Goal: Information Seeking & Learning: Find specific page/section

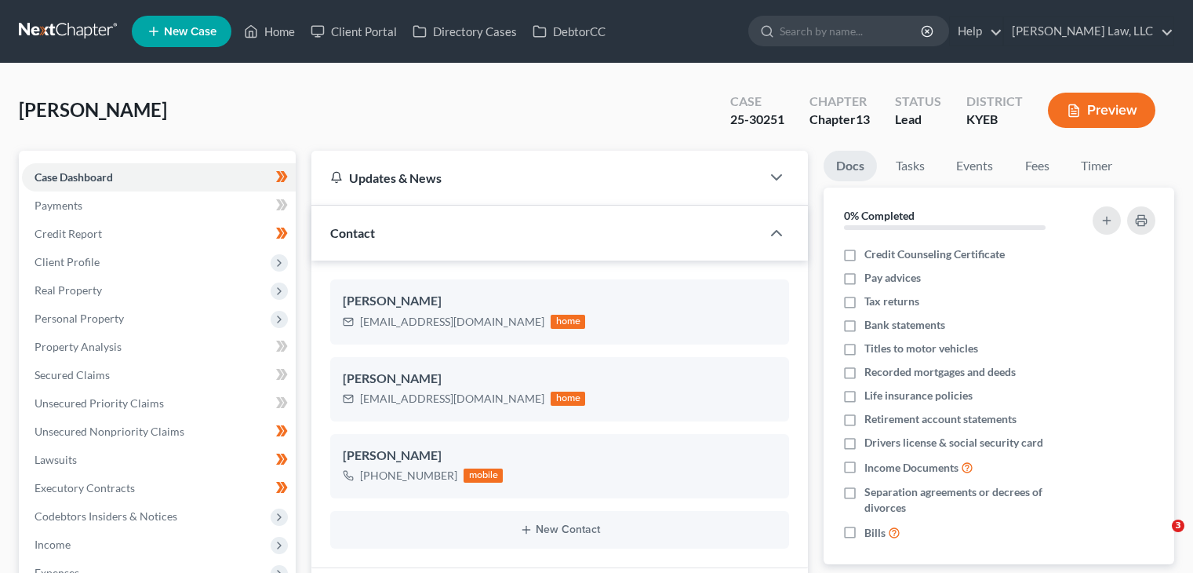
select select "0"
click at [845, 31] on input "search" at bounding box center [852, 30] width 144 height 29
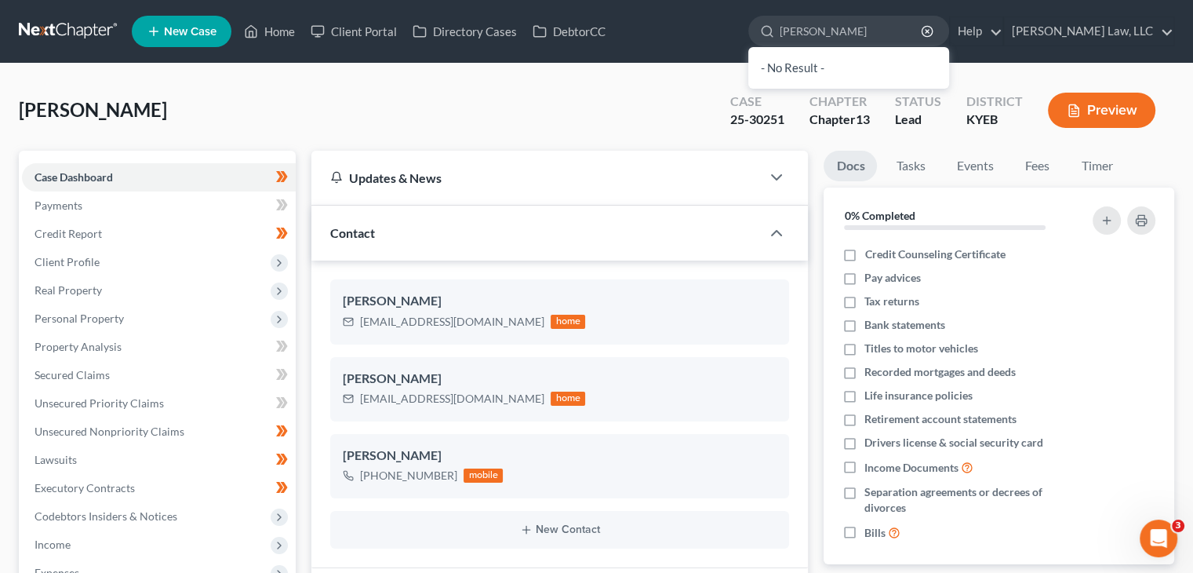
type input "[PERSON_NAME]"
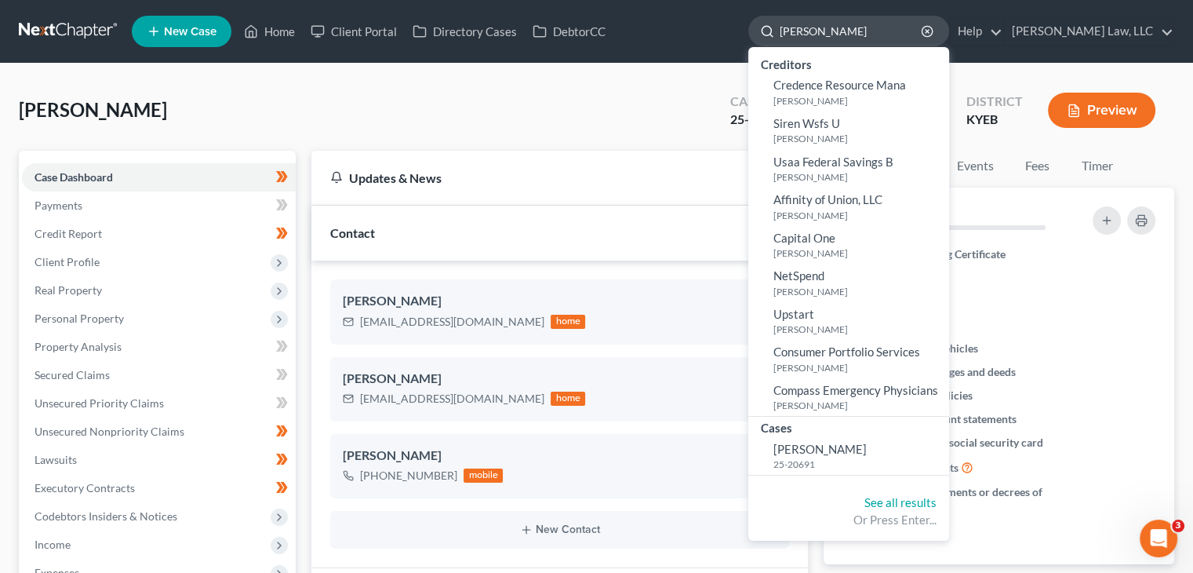
drag, startPoint x: 819, startPoint y: 35, endPoint x: 759, endPoint y: 22, distance: 61.7
click at [759, 22] on div "[PERSON_NAME]" at bounding box center [848, 31] width 201 height 31
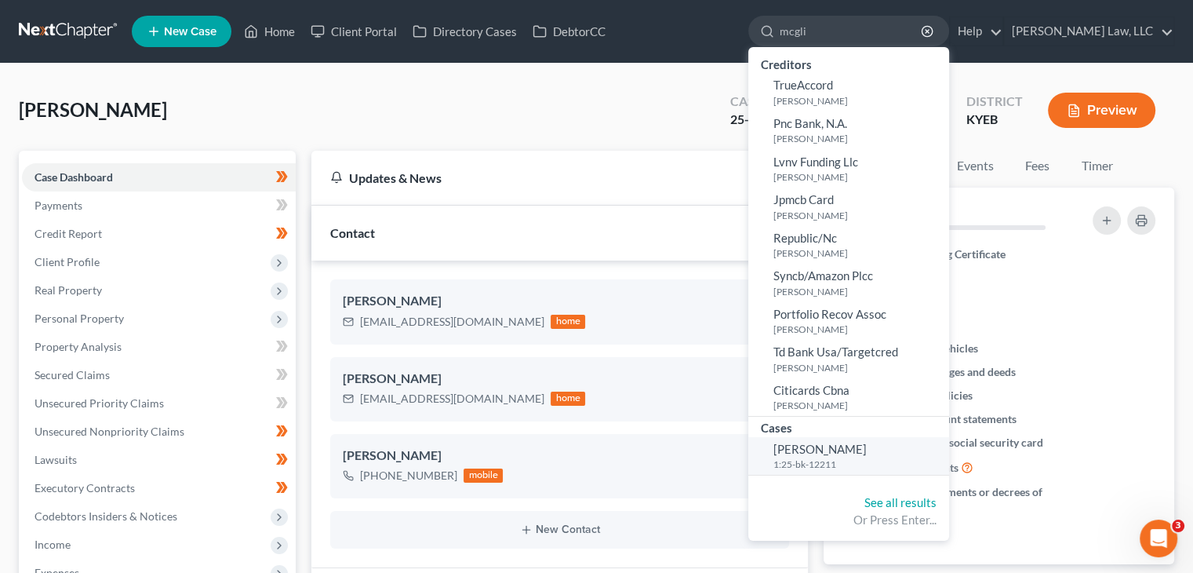
type input "mcgli"
click at [813, 449] on span "[PERSON_NAME]" at bounding box center [819, 449] width 93 height 14
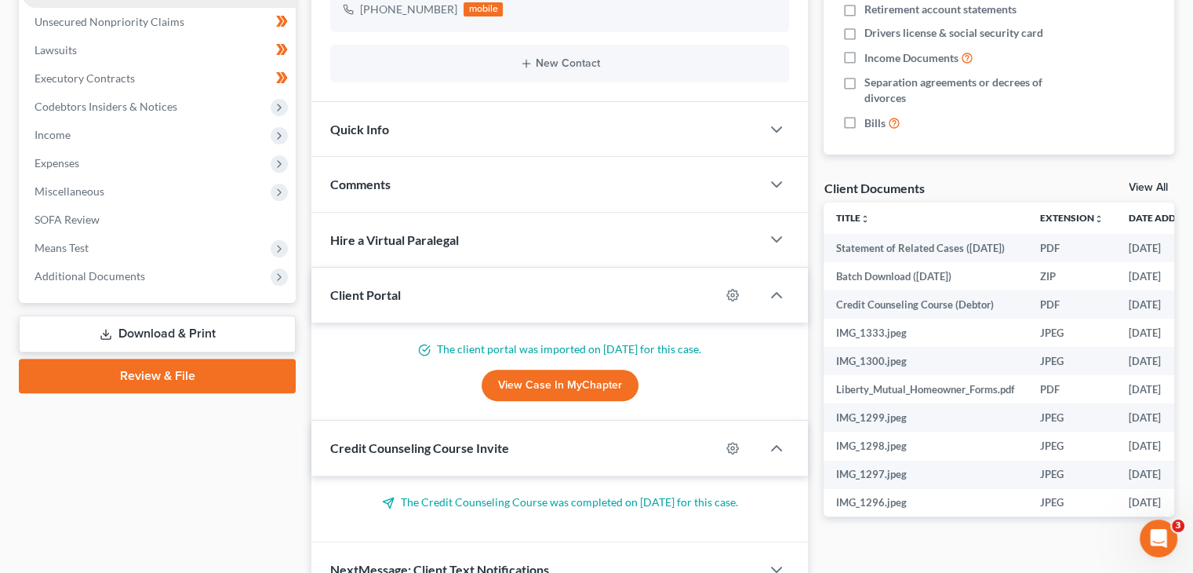
scroll to position [408, 0]
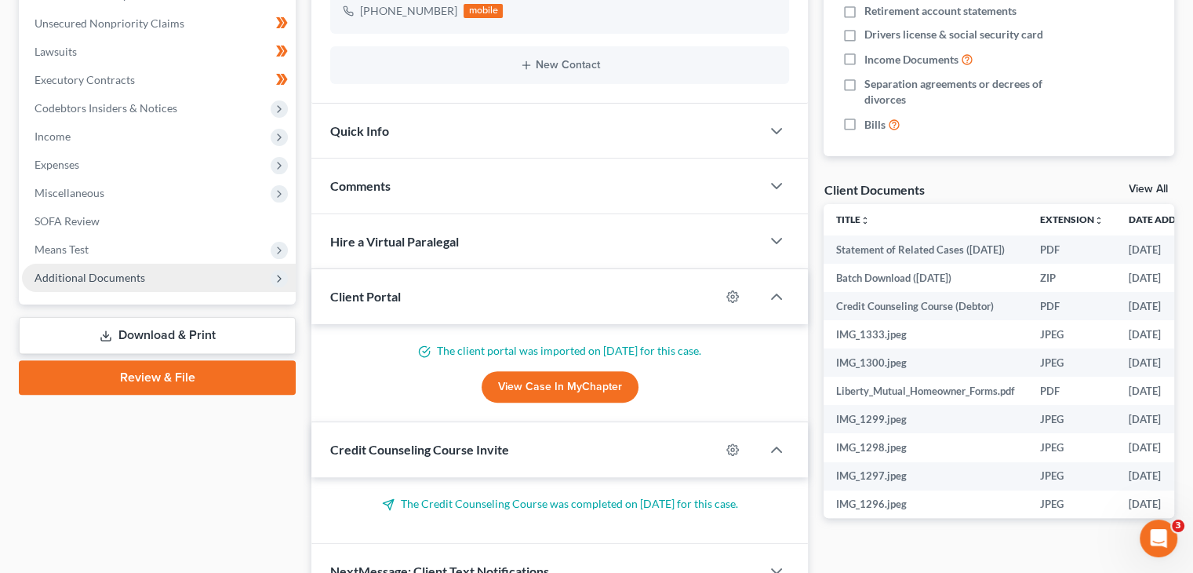
click at [172, 280] on span "Additional Documents" at bounding box center [159, 278] width 274 height 28
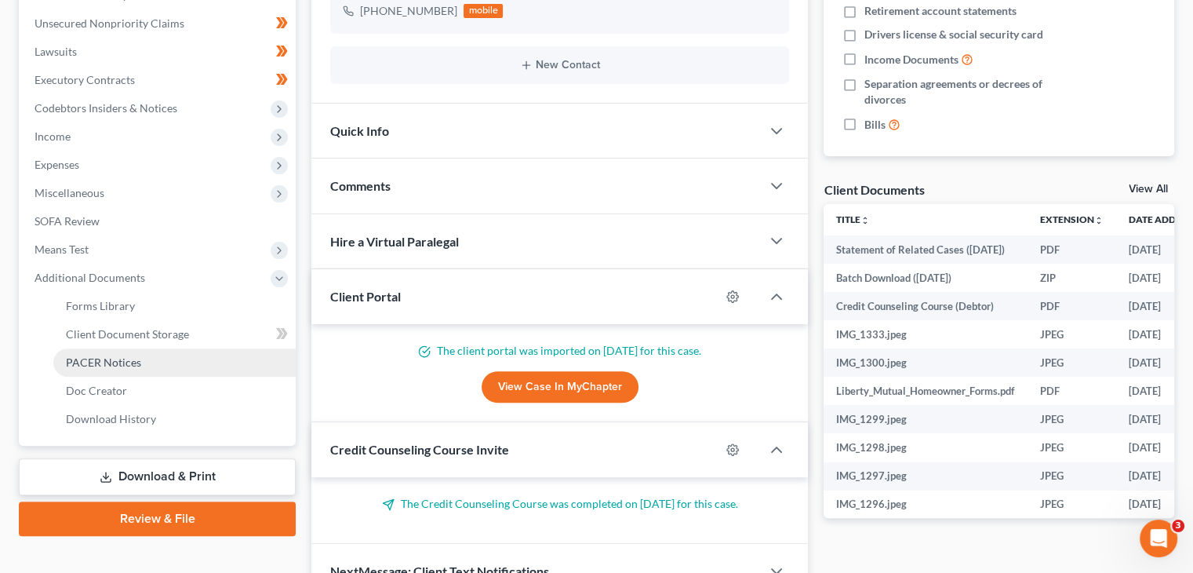
click at [122, 355] on span "PACER Notices" at bounding box center [103, 361] width 75 height 13
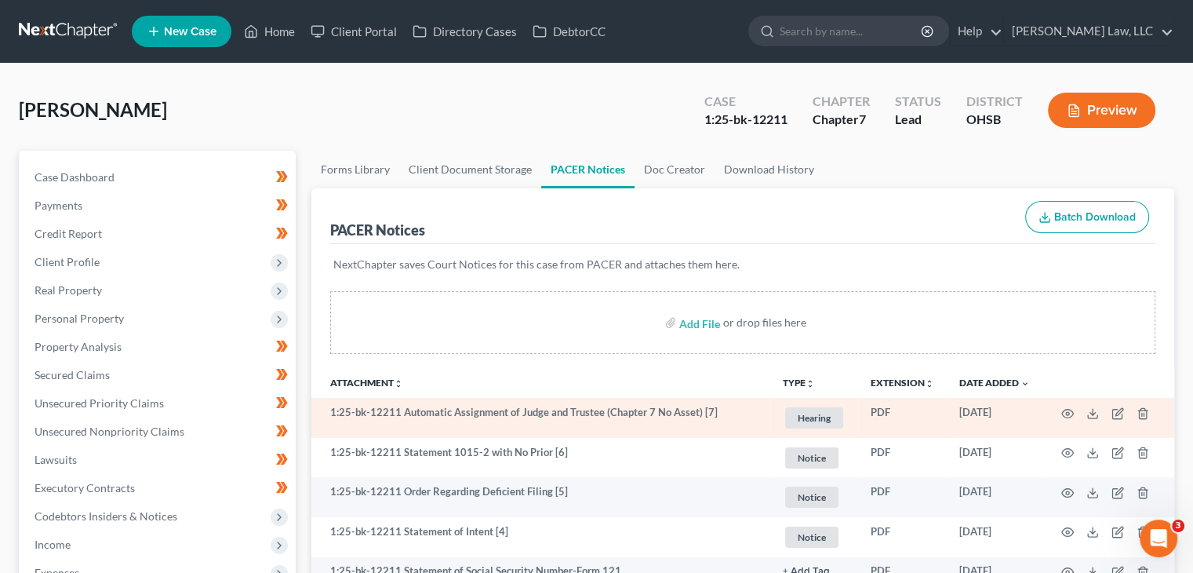
scroll to position [82, 0]
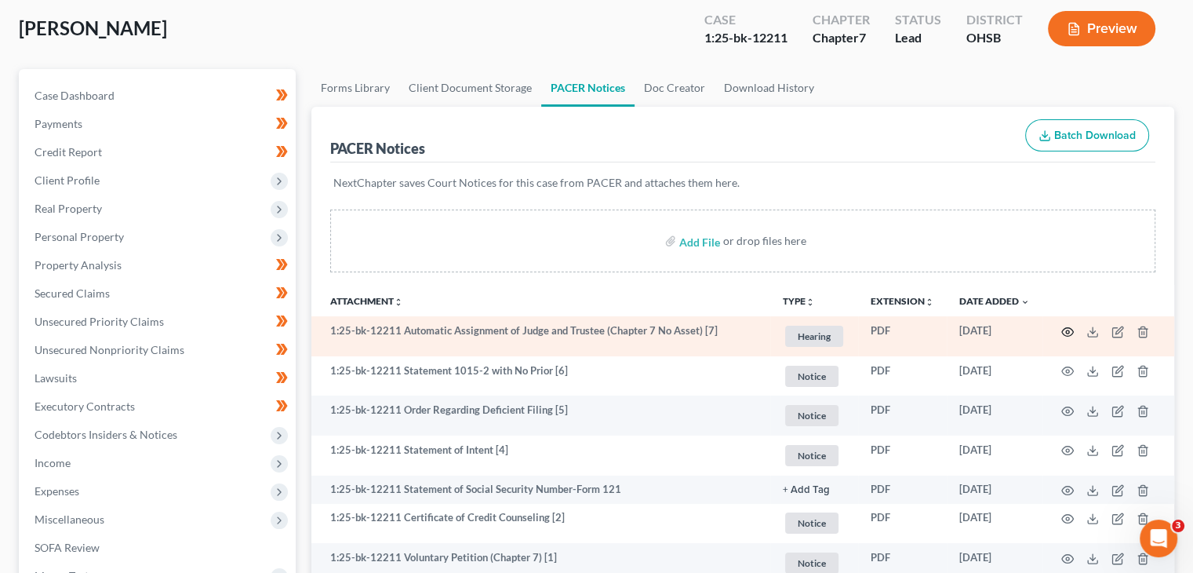
click at [1070, 335] on icon "button" at bounding box center [1067, 332] width 13 height 13
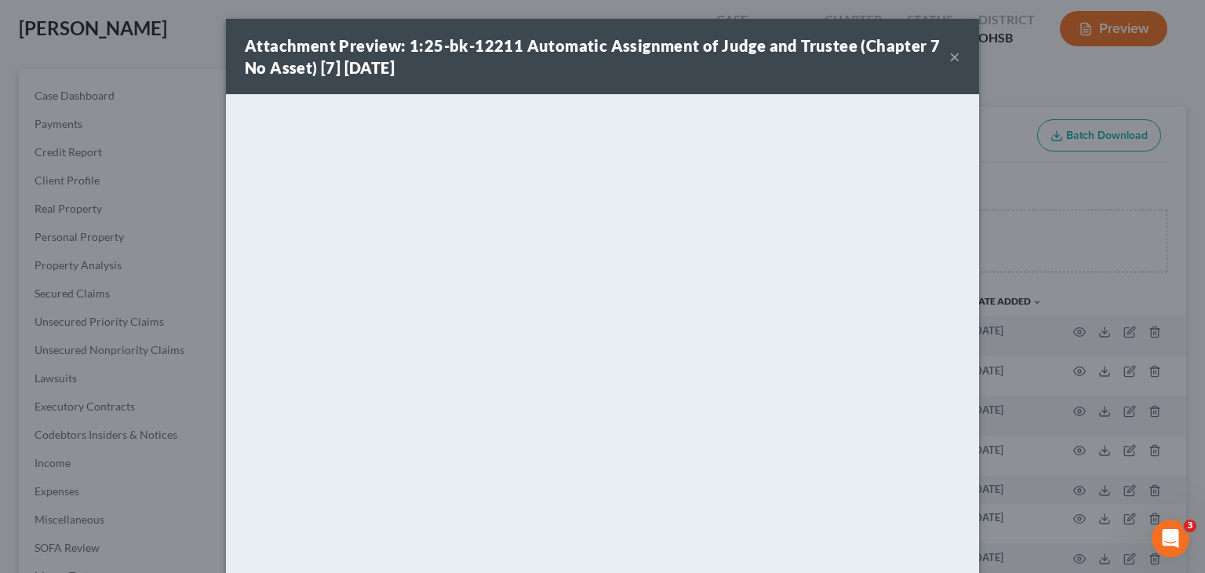
click at [953, 57] on button "×" at bounding box center [954, 56] width 11 height 19
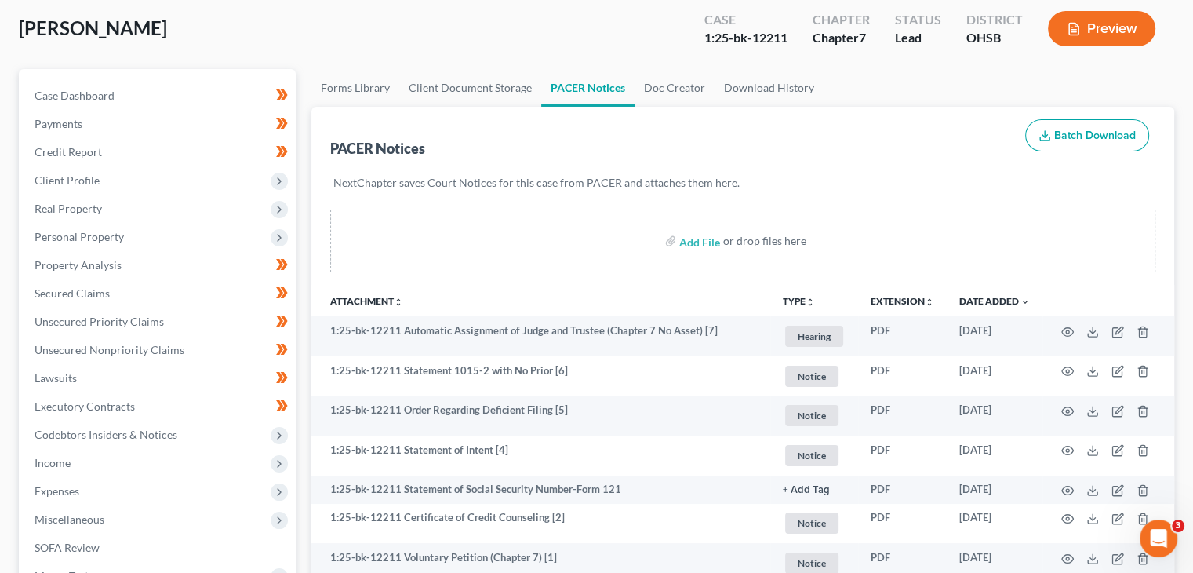
scroll to position [0, 0]
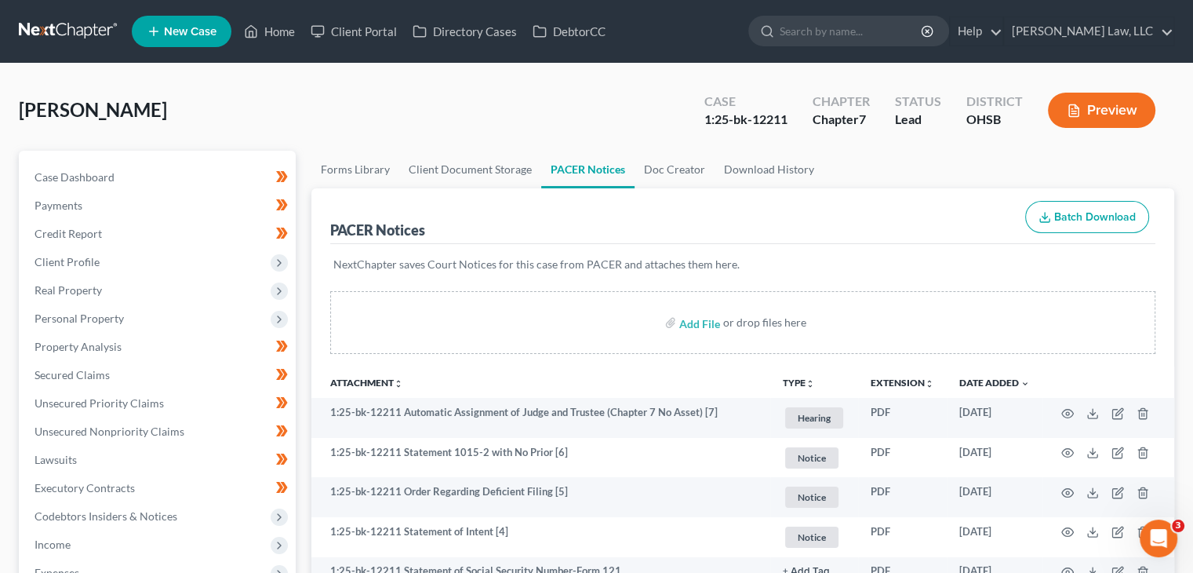
click at [191, 158] on div "Case Dashboard Payments Invoices Payments Payments Credit Report Client Profile…" at bounding box center [157, 502] width 277 height 703
click at [224, 175] on link "Case Dashboard" at bounding box center [159, 177] width 274 height 28
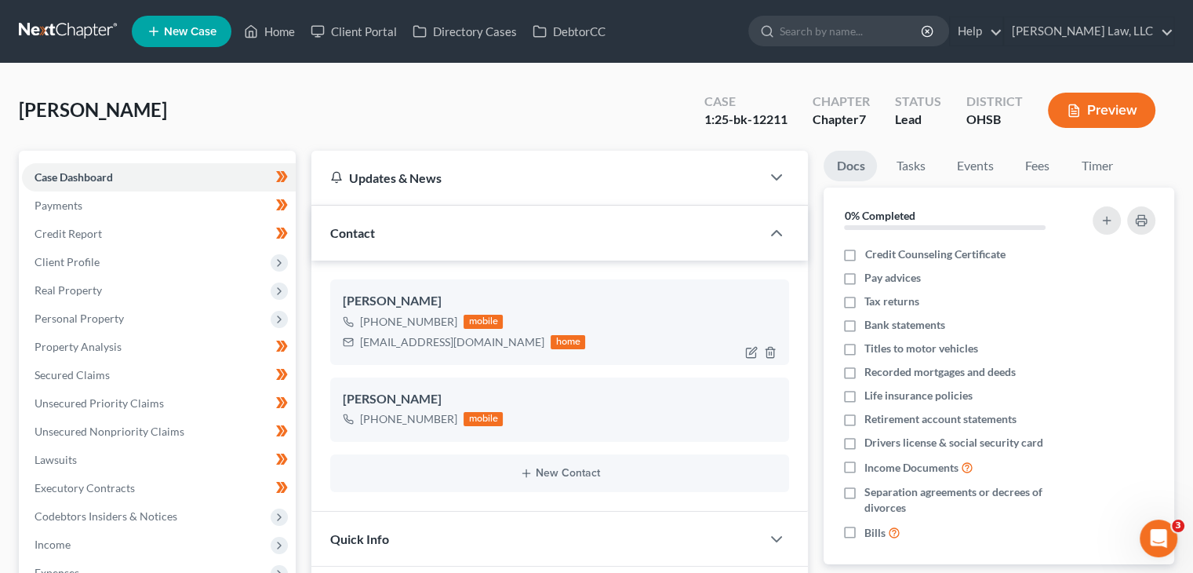
drag, startPoint x: 448, startPoint y: 322, endPoint x: 377, endPoint y: 322, distance: 71.4
click at [377, 322] on div "[PHONE_NUMBER]" at bounding box center [408, 322] width 97 height 16
drag, startPoint x: 452, startPoint y: 348, endPoint x: 358, endPoint y: 347, distance: 94.1
click at [358, 347] on div "[EMAIL_ADDRESS][DOMAIN_NAME] home" at bounding box center [464, 342] width 242 height 20
copy div "[EMAIL_ADDRESS][DOMAIN_NAME]"
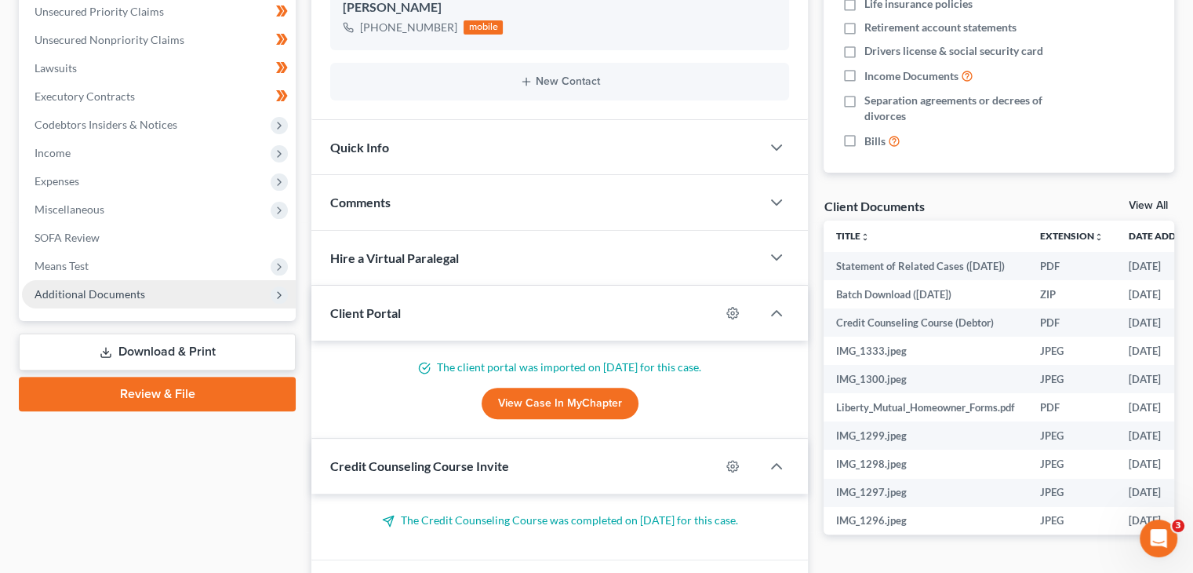
scroll to position [409, 0]
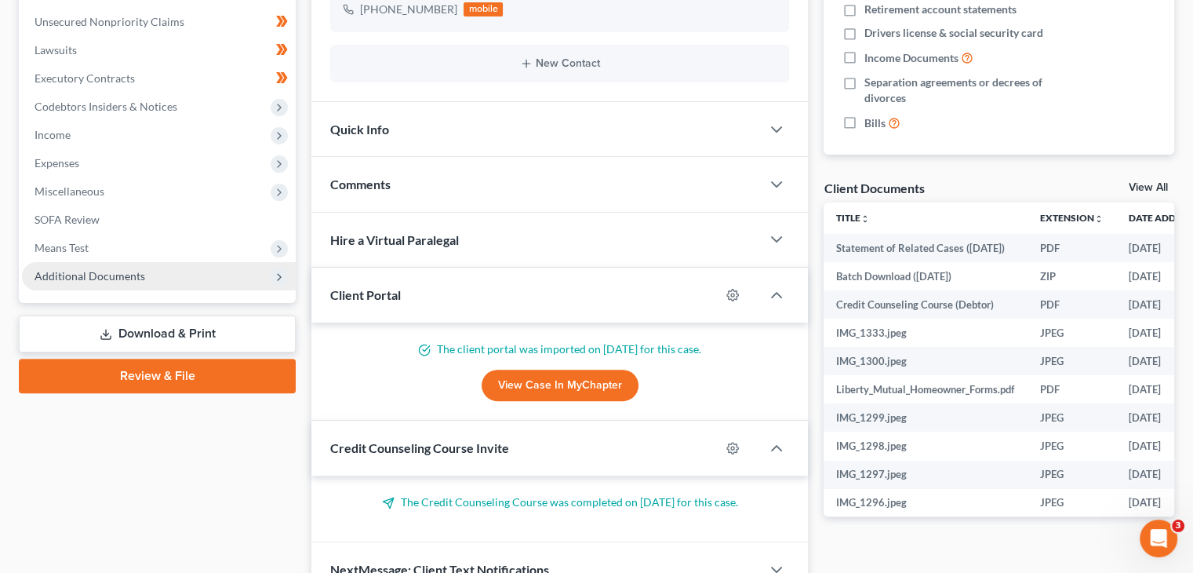
click at [147, 271] on span "Additional Documents" at bounding box center [159, 276] width 274 height 28
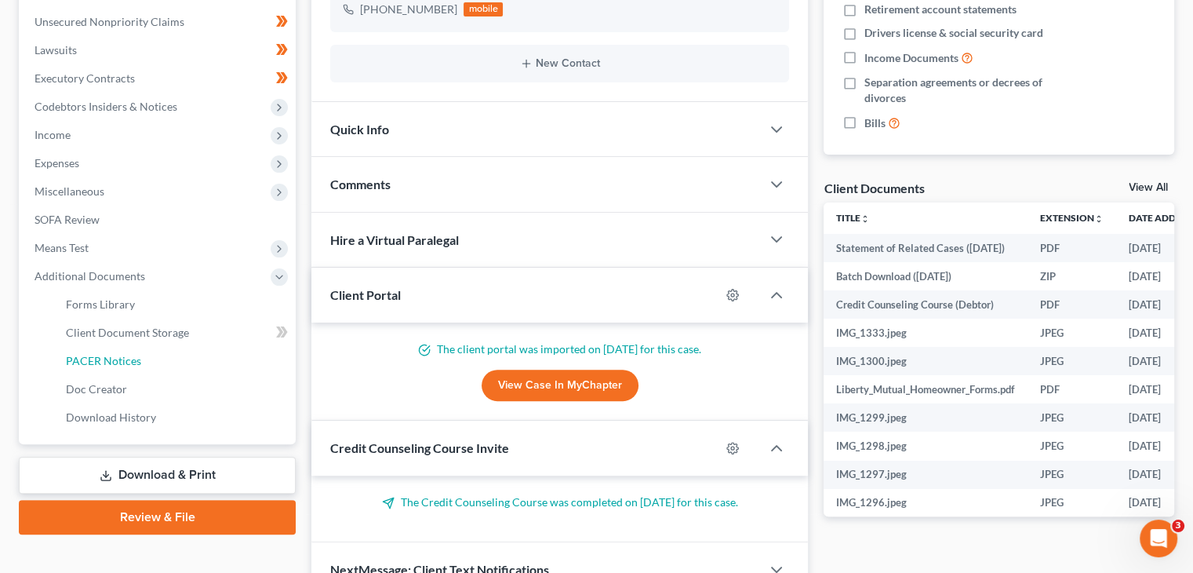
click at [120, 350] on link "PACER Notices" at bounding box center [174, 361] width 242 height 28
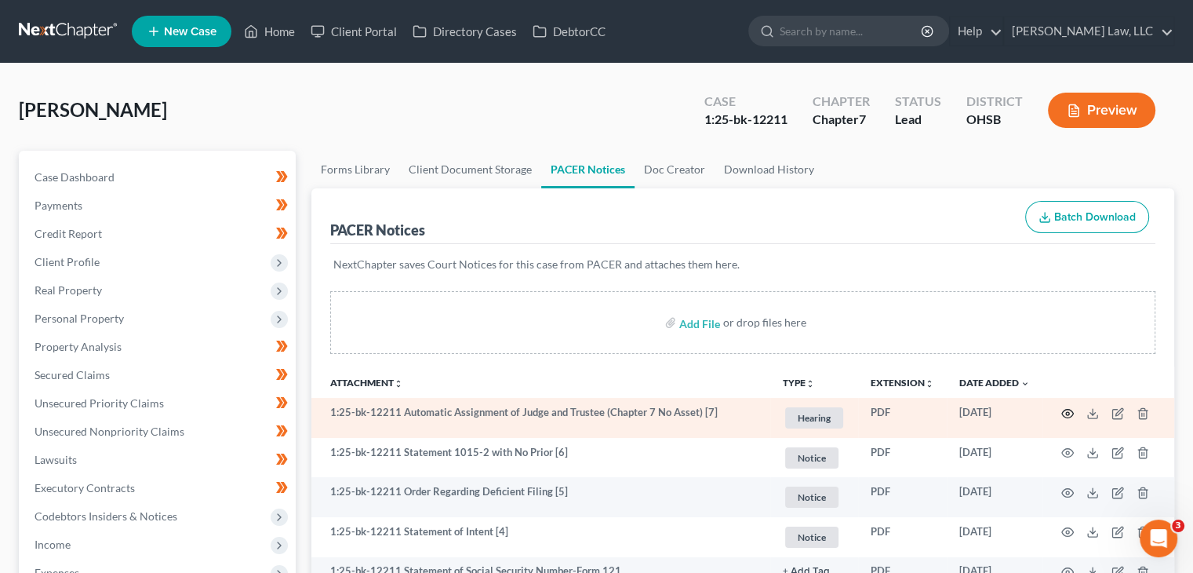
click at [1064, 416] on icon "button" at bounding box center [1067, 413] width 13 height 13
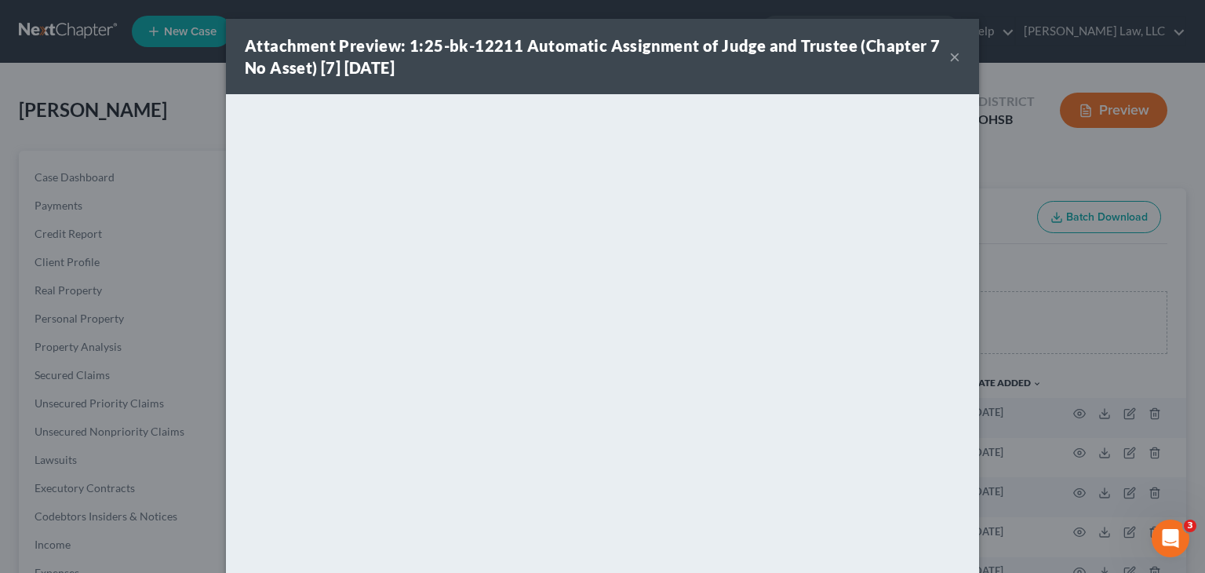
click at [940, 63] on div "Attachment Preview: 1:25-bk-12211 Automatic Assignment of Judge and Trustee (Ch…" at bounding box center [597, 57] width 704 height 44
click at [941, 60] on div "Attachment Preview: 1:25-bk-12211 Automatic Assignment of Judge and Trustee (Ch…" at bounding box center [597, 57] width 704 height 44
click at [949, 60] on button "×" at bounding box center [954, 56] width 11 height 19
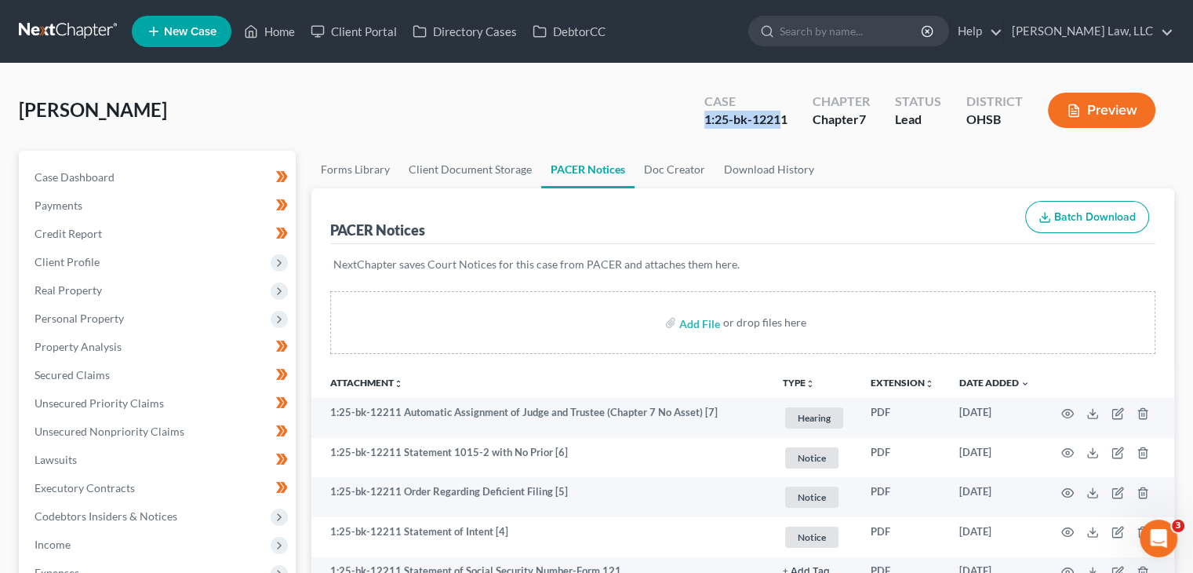
drag, startPoint x: 742, startPoint y: 114, endPoint x: 698, endPoint y: 113, distance: 43.9
click at [698, 113] on div "Case 1:25-bk-12211" at bounding box center [746, 112] width 108 height 46
drag, startPoint x: 698, startPoint y: 113, endPoint x: 713, endPoint y: 167, distance: 56.1
click at [715, 167] on link "Download History" at bounding box center [769, 170] width 109 height 38
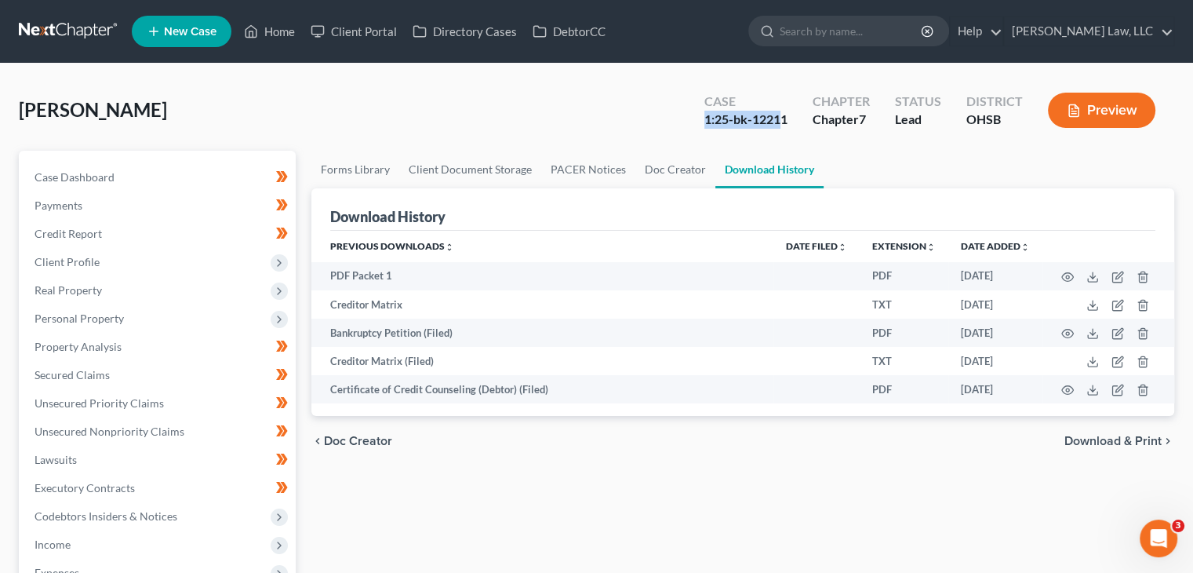
click at [758, 122] on div "1:25-bk-12211" at bounding box center [745, 120] width 83 height 18
drag, startPoint x: 796, startPoint y: 124, endPoint x: 692, endPoint y: 128, distance: 104.4
click at [692, 128] on div "Case 1:25-bk-12211" at bounding box center [746, 112] width 108 height 46
copy div "1:25-bk-12211"
click at [692, 128] on div "Case 1:25-bk-12211" at bounding box center [746, 112] width 108 height 46
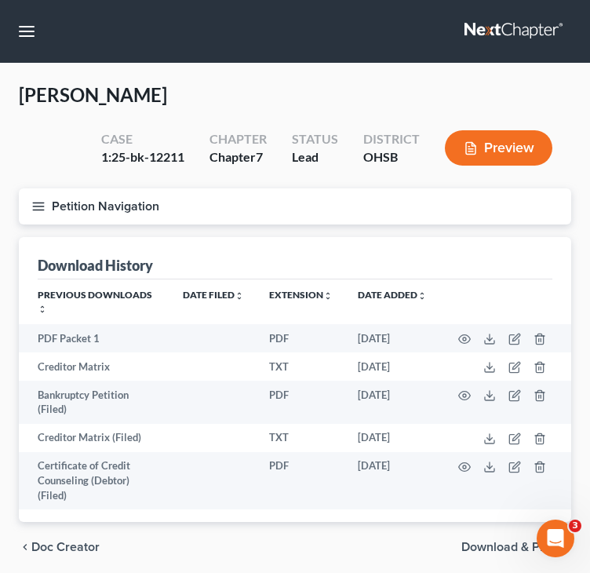
click at [53, 238] on div "Download History" at bounding box center [295, 258] width 515 height 42
click at [60, 205] on button "Petition Navigation" at bounding box center [295, 206] width 552 height 36
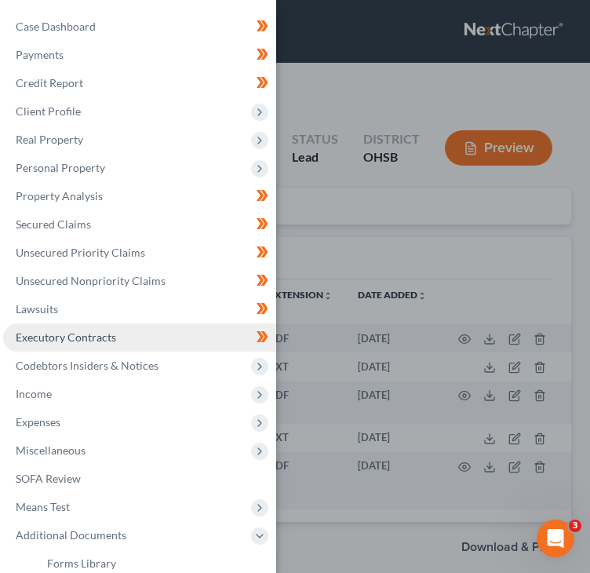
scroll to position [187, 0]
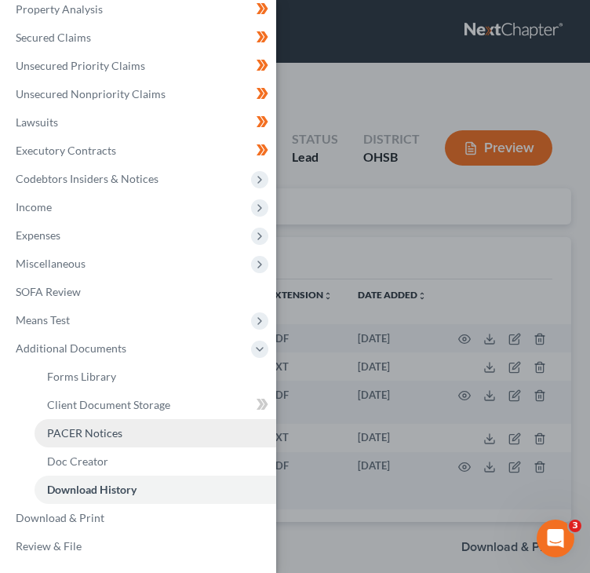
click at [94, 437] on span "PACER Notices" at bounding box center [84, 432] width 75 height 13
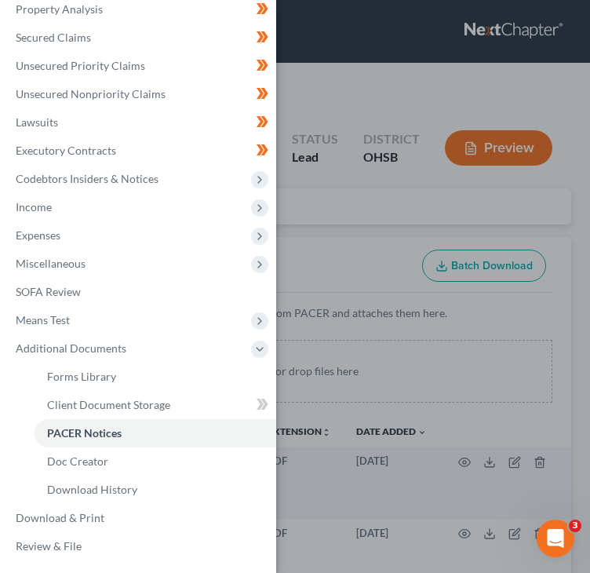
click at [320, 296] on div "Case Dashboard Payments Invoices Payments Payments Credit Report Client Profile" at bounding box center [295, 286] width 590 height 573
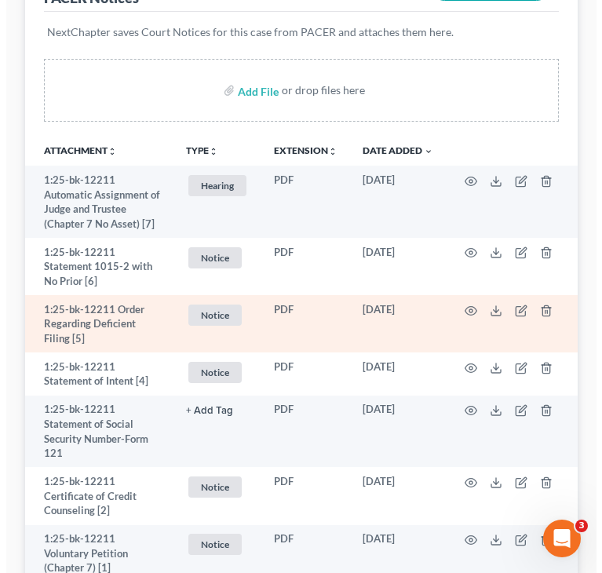
scroll to position [282, 0]
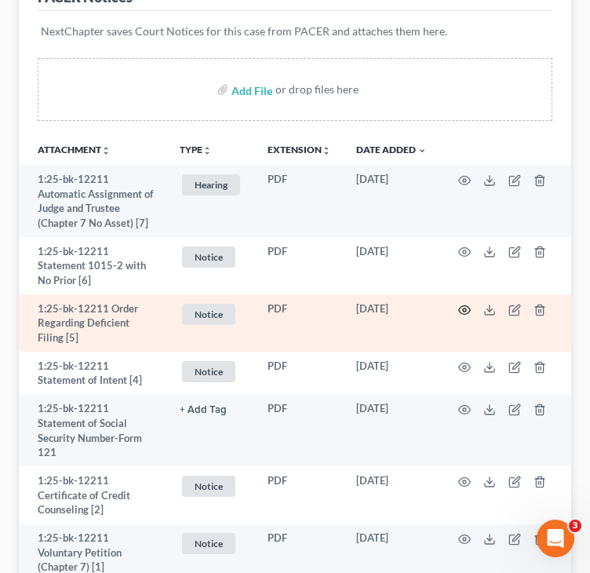
click at [464, 308] on icon "button" at bounding box center [464, 310] width 13 height 13
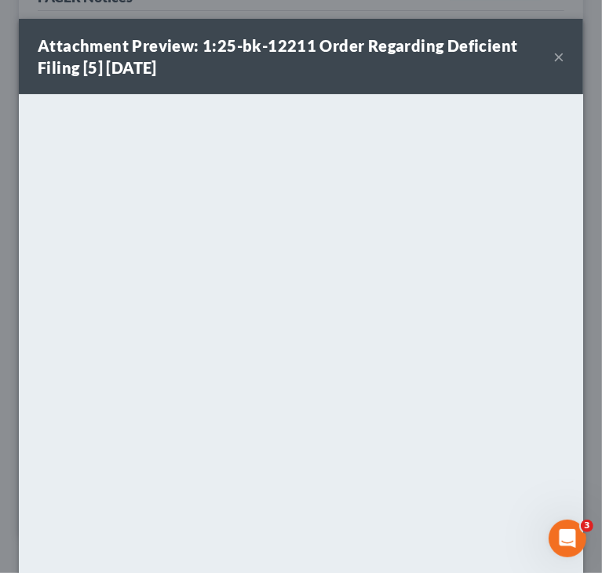
drag, startPoint x: 549, startPoint y: 56, endPoint x: 468, endPoint y: 113, distance: 99.7
click at [553, 56] on button "×" at bounding box center [558, 56] width 11 height 19
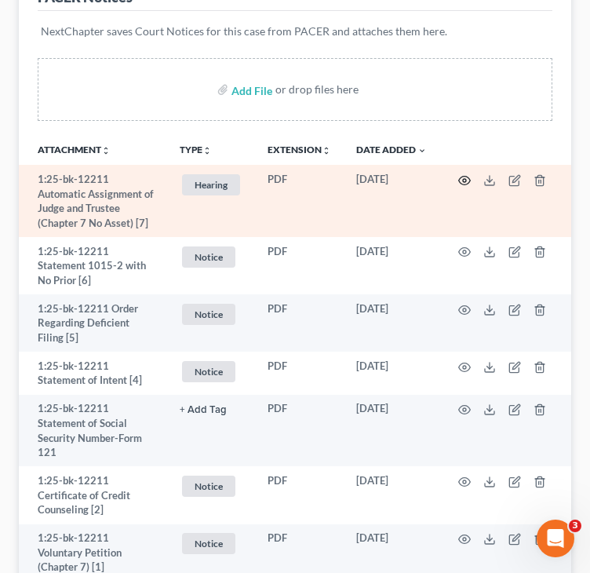
click at [464, 183] on icon "button" at bounding box center [465, 180] width 12 height 9
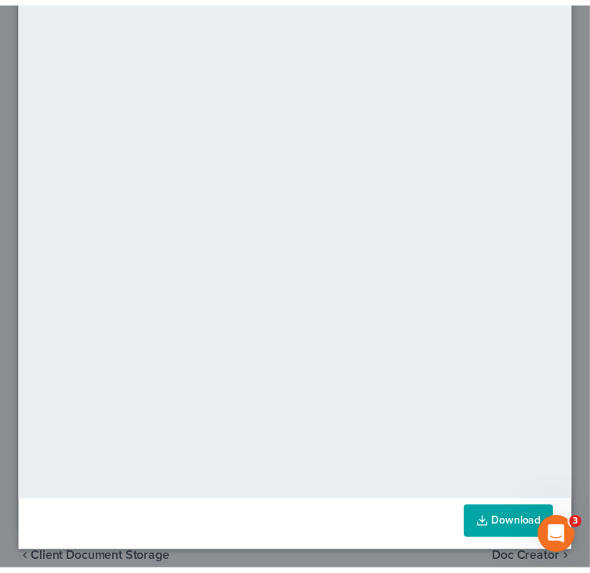
scroll to position [0, 0]
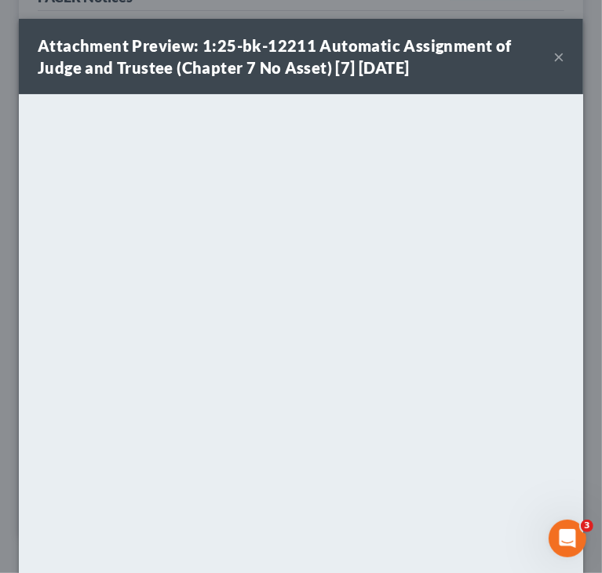
click at [553, 58] on button "×" at bounding box center [558, 56] width 11 height 19
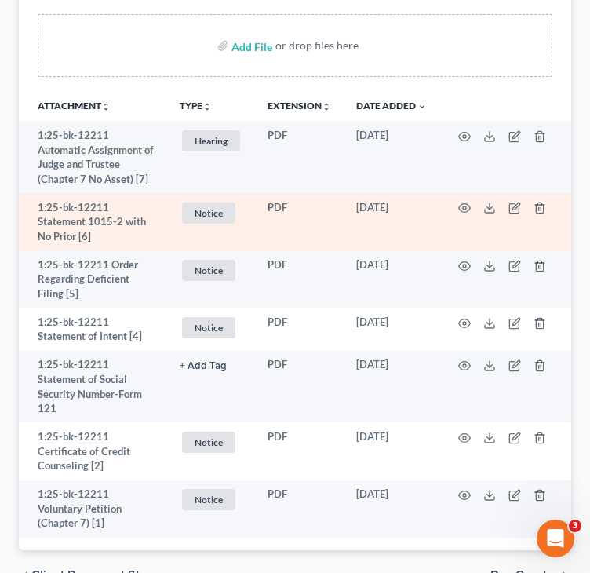
scroll to position [326, 0]
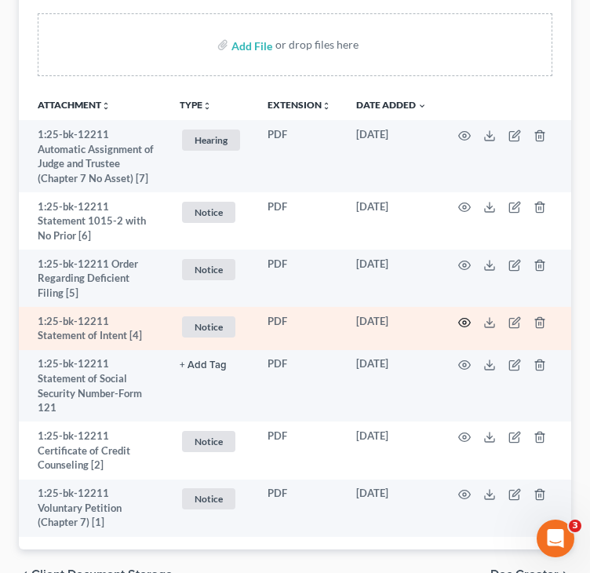
click at [464, 325] on icon "button" at bounding box center [465, 322] width 12 height 9
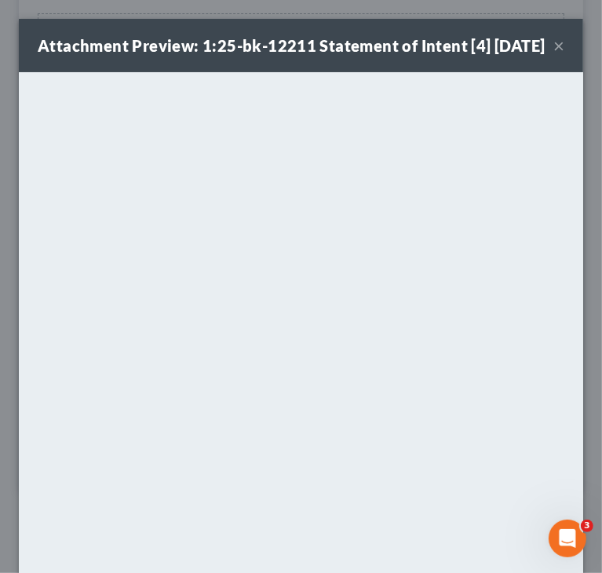
click at [553, 53] on button "×" at bounding box center [558, 45] width 11 height 19
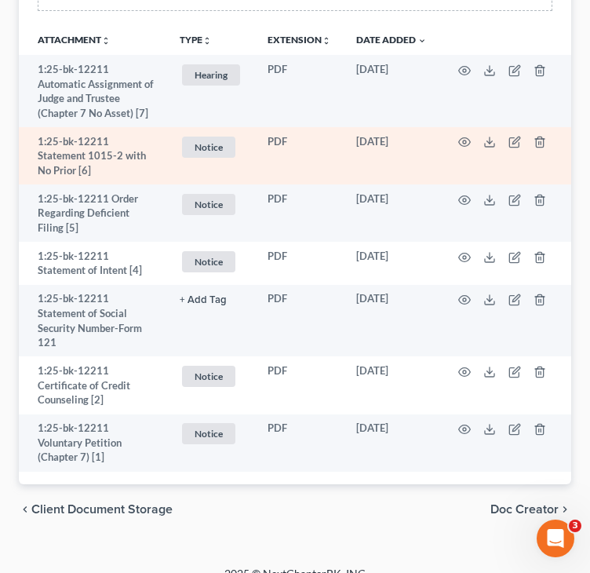
scroll to position [408, 0]
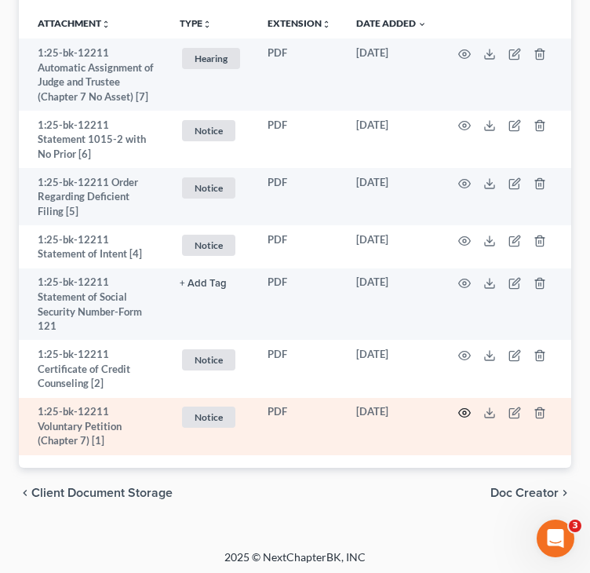
click at [464, 411] on icon "button" at bounding box center [464, 412] width 13 height 13
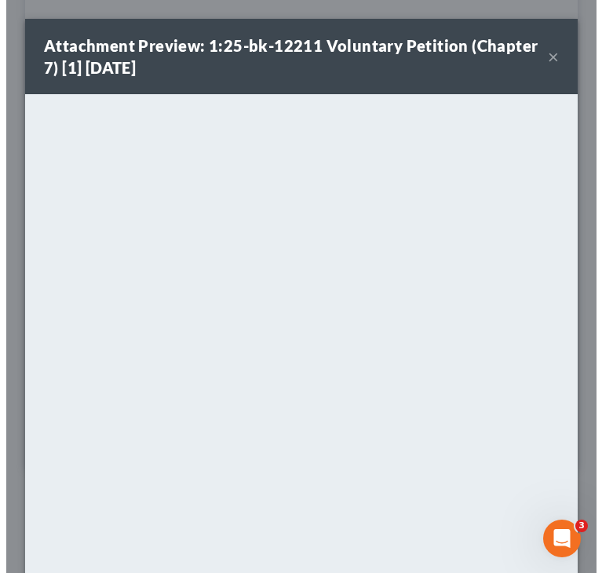
scroll to position [353, 0]
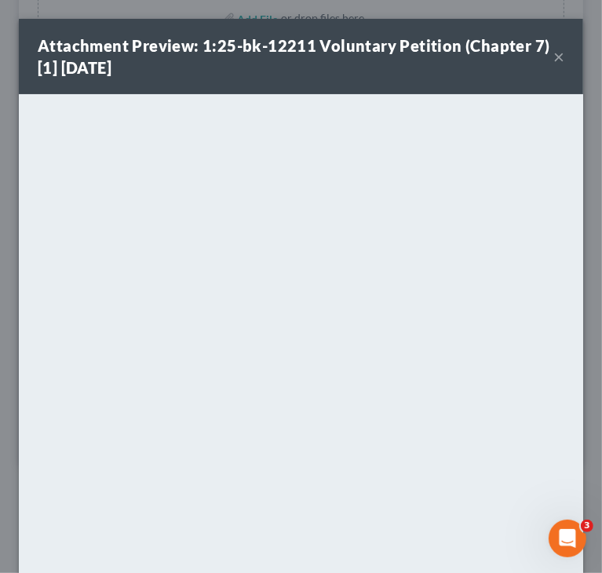
click at [553, 51] on button "×" at bounding box center [558, 56] width 11 height 19
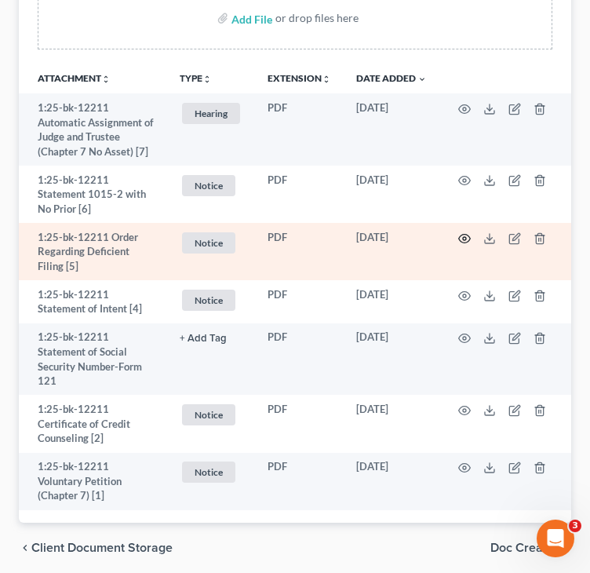
click at [467, 239] on icon "button" at bounding box center [464, 238] width 13 height 13
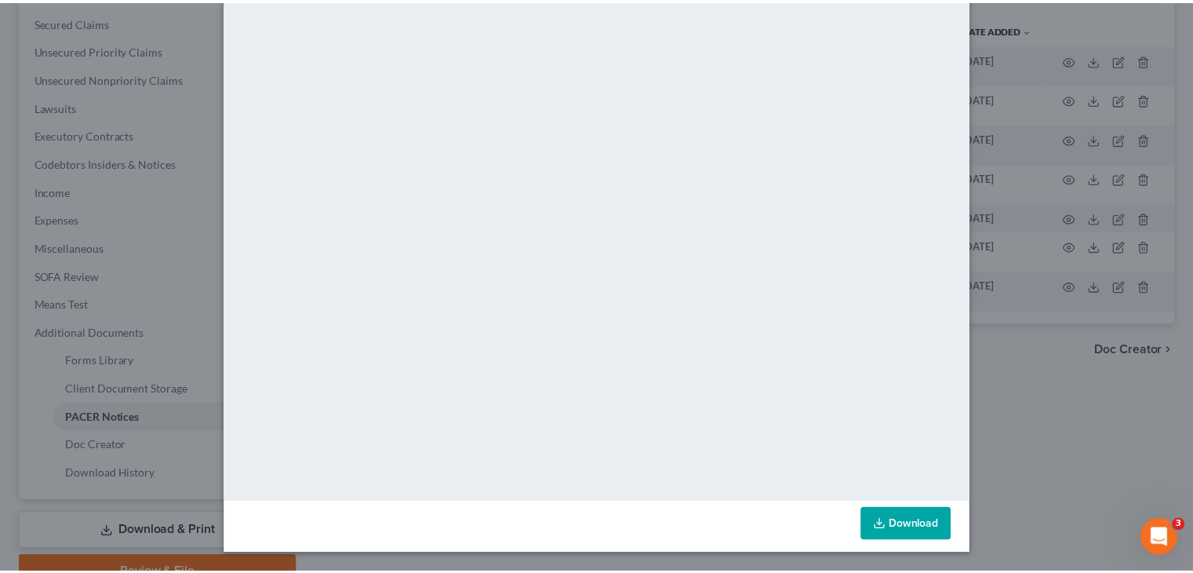
scroll to position [0, 0]
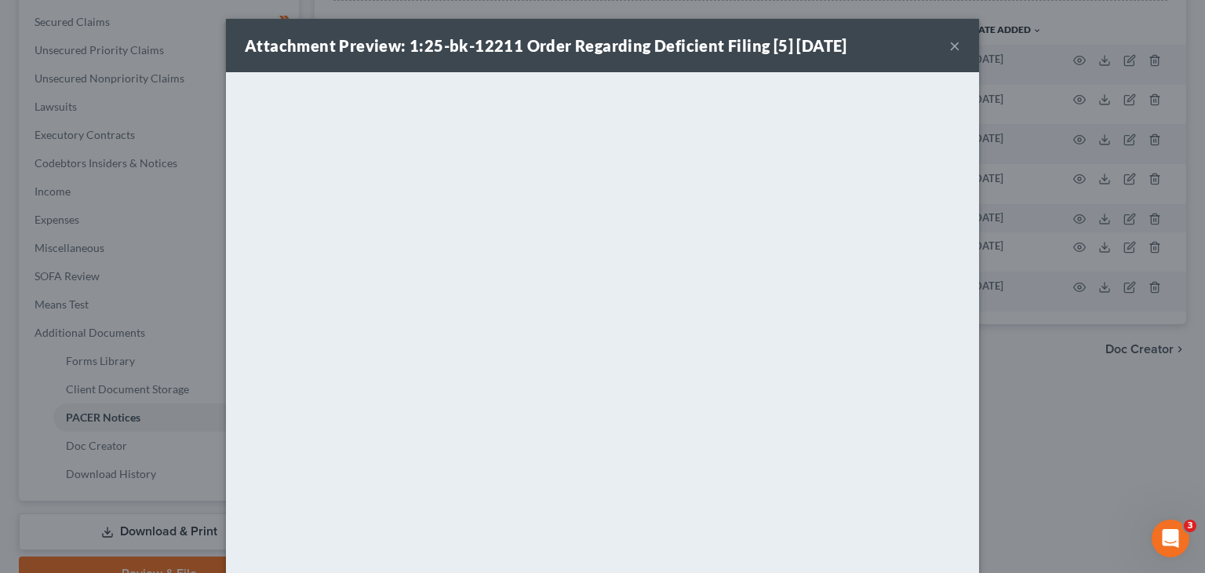
click at [949, 48] on button "×" at bounding box center [954, 45] width 11 height 19
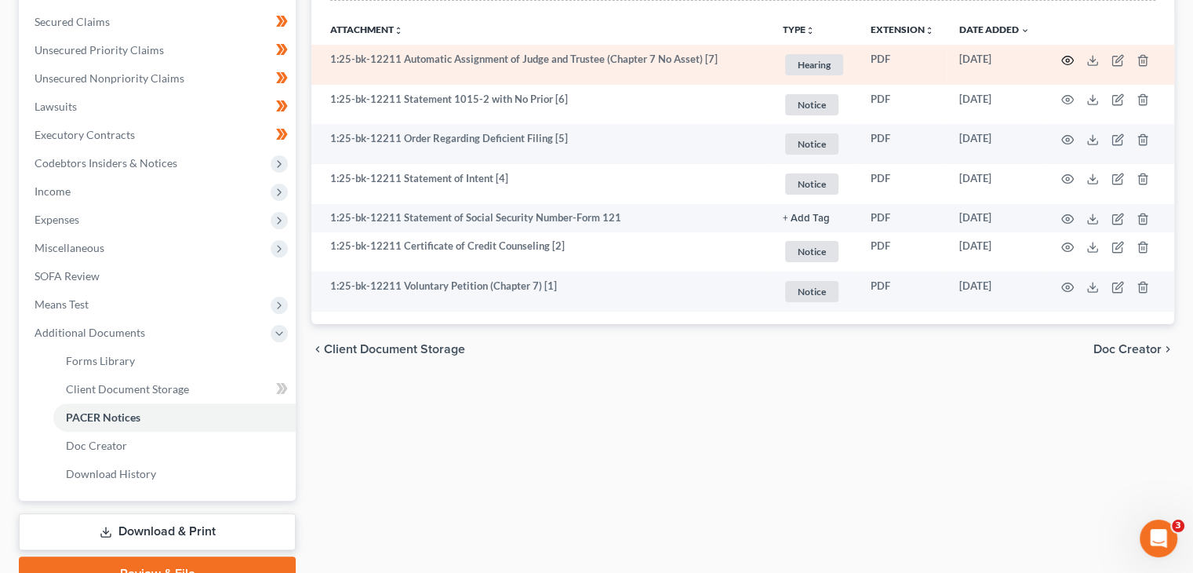
click at [1069, 56] on icon "button" at bounding box center [1067, 60] width 13 height 13
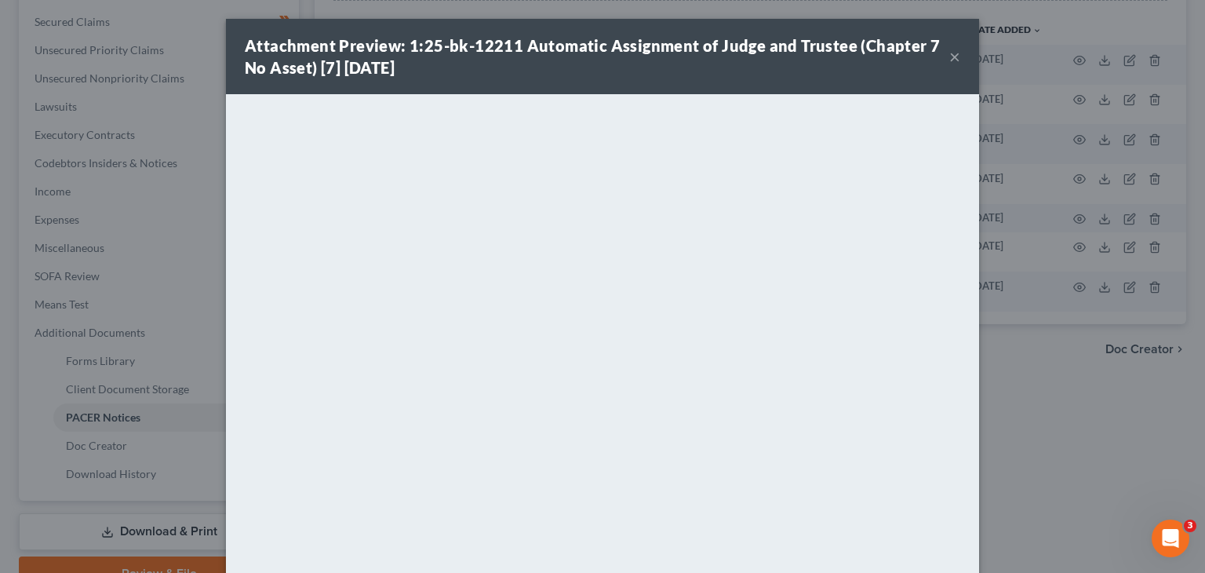
click at [952, 64] on button "×" at bounding box center [954, 56] width 11 height 19
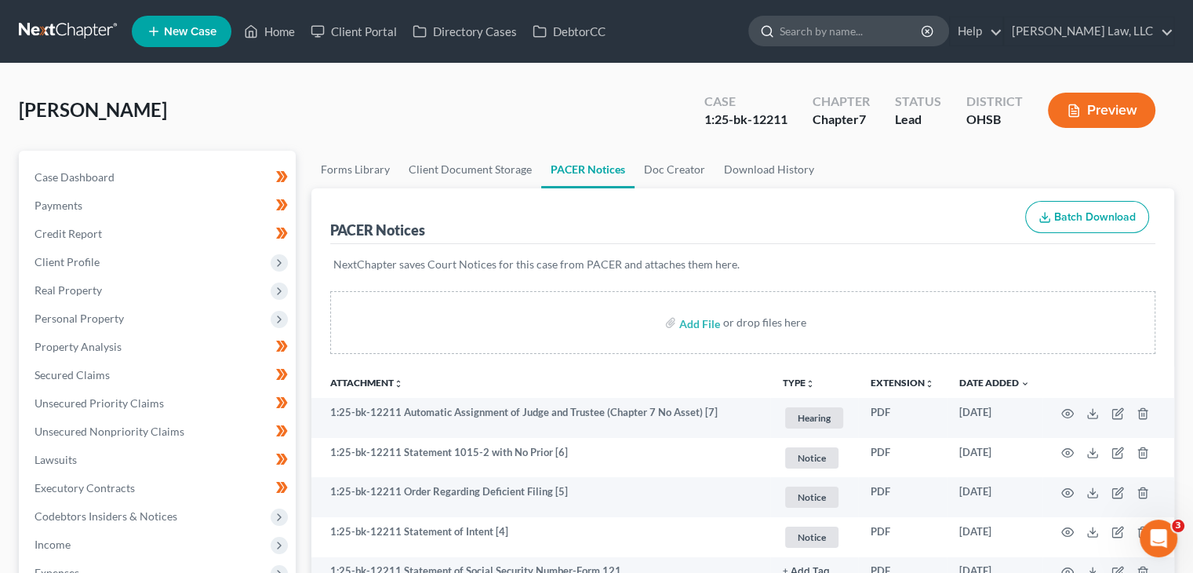
click at [875, 24] on input "search" at bounding box center [852, 30] width 144 height 29
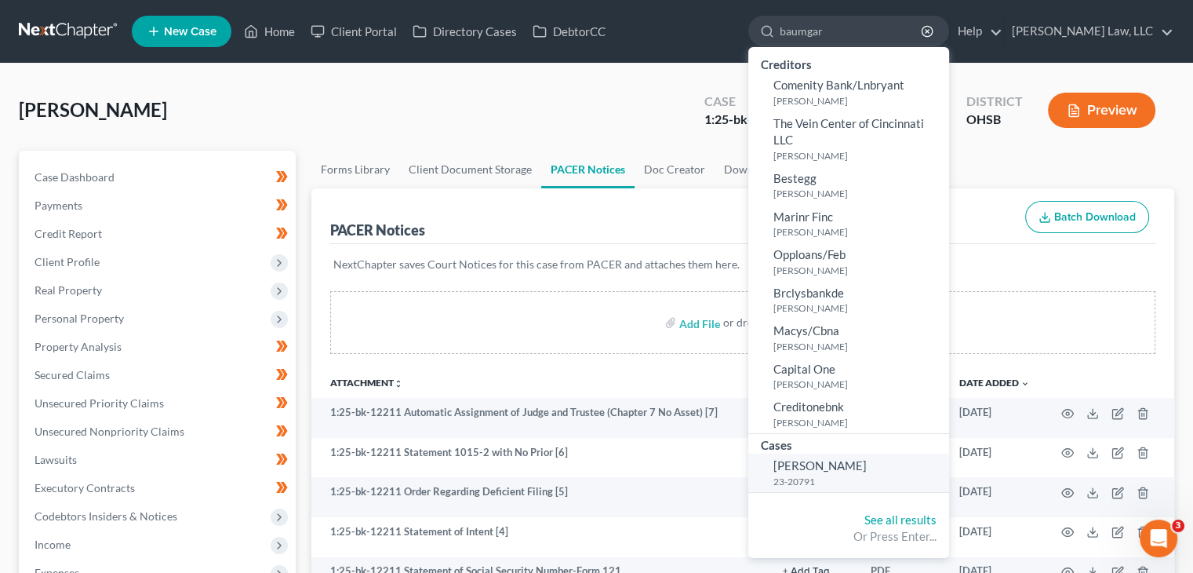
type input "baumgar"
click at [832, 459] on span "[PERSON_NAME]" at bounding box center [819, 465] width 93 height 14
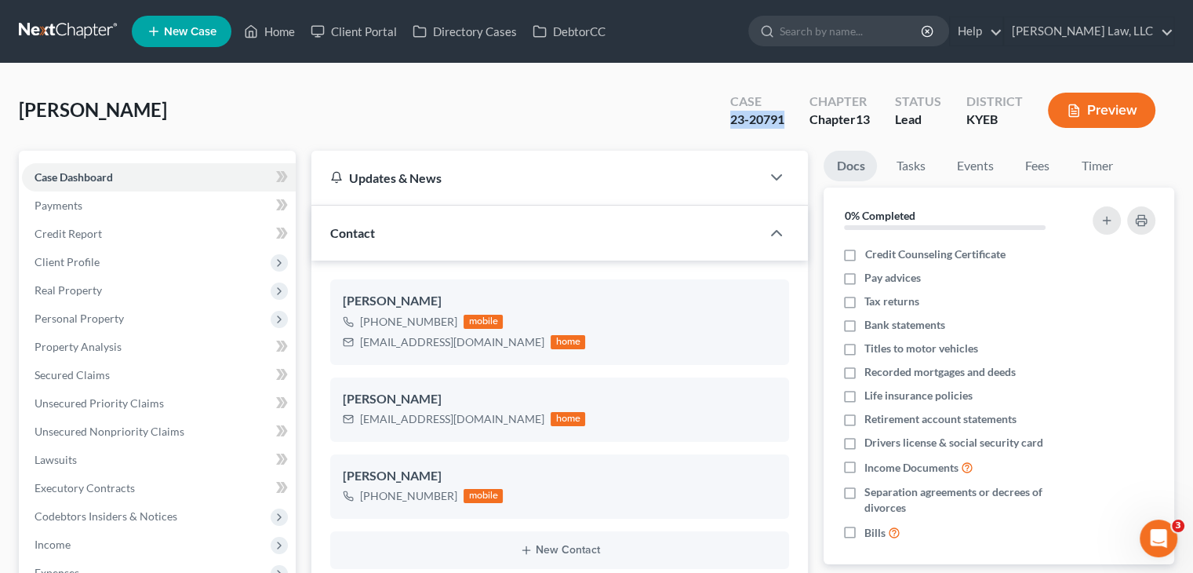
drag, startPoint x: 785, startPoint y: 117, endPoint x: 722, endPoint y: 125, distance: 63.2
click at [722, 125] on div "Case 23-20791" at bounding box center [757, 112] width 79 height 46
copy div "23-20791"
